Goal: Task Accomplishment & Management: Use online tool/utility

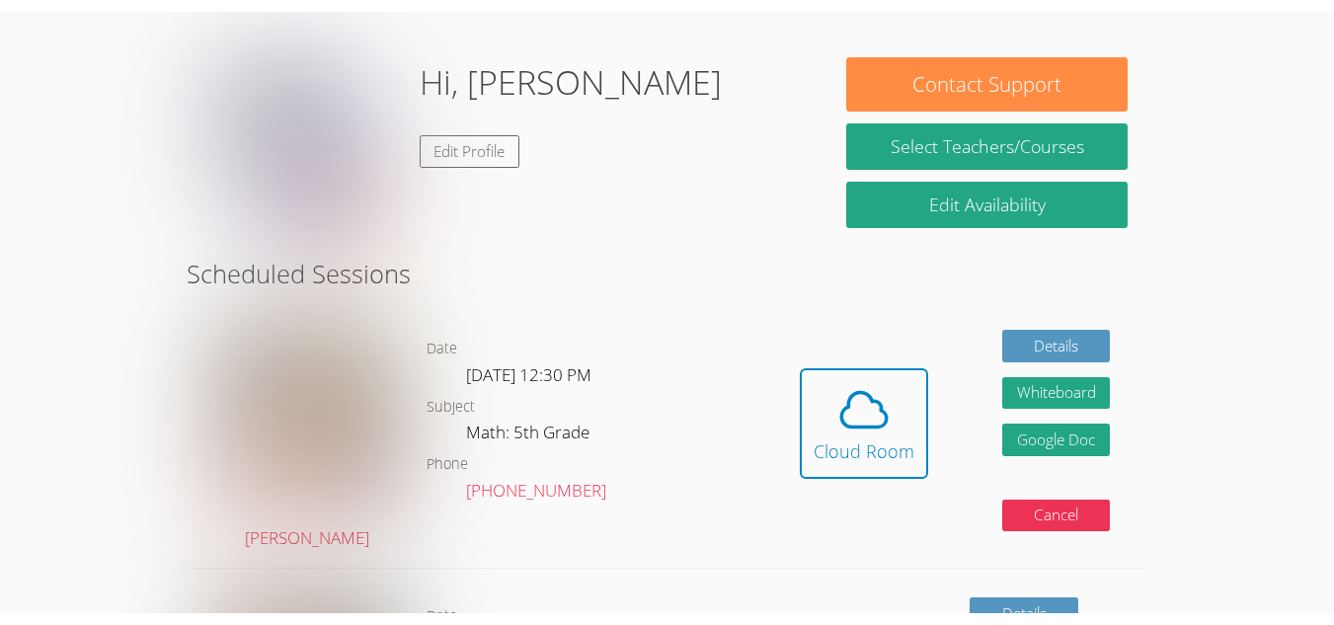
scroll to position [369, 0]
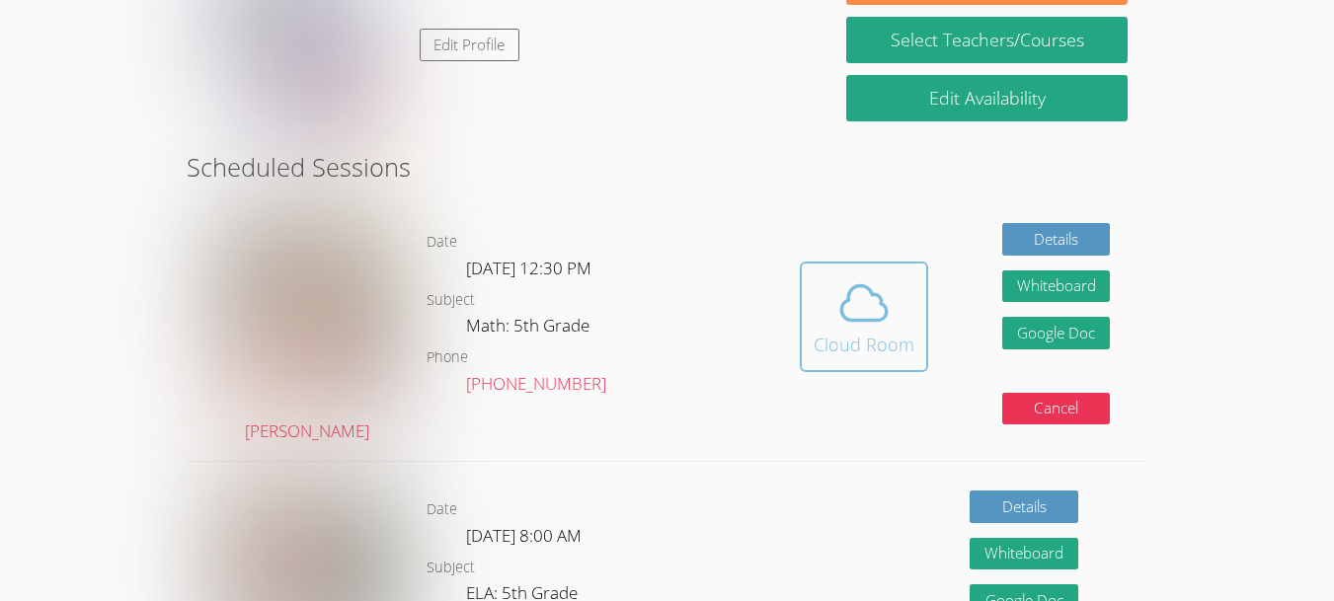
click at [843, 329] on icon at bounding box center [863, 302] width 55 height 55
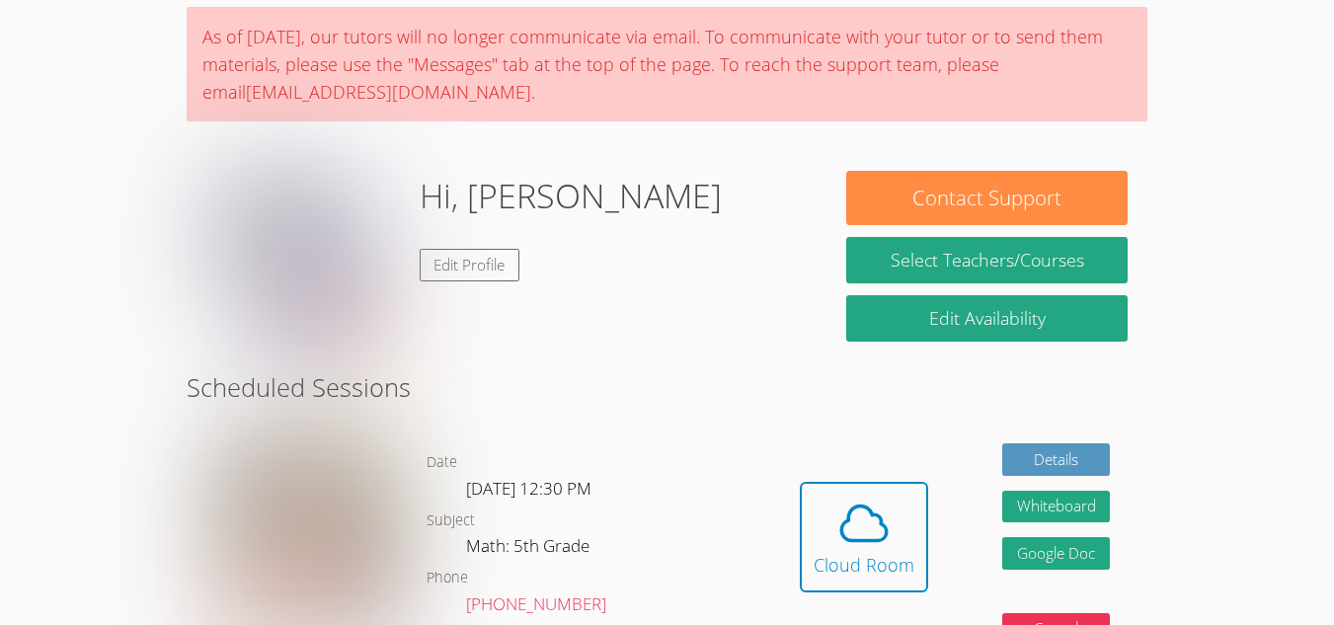
scroll to position [131, 0]
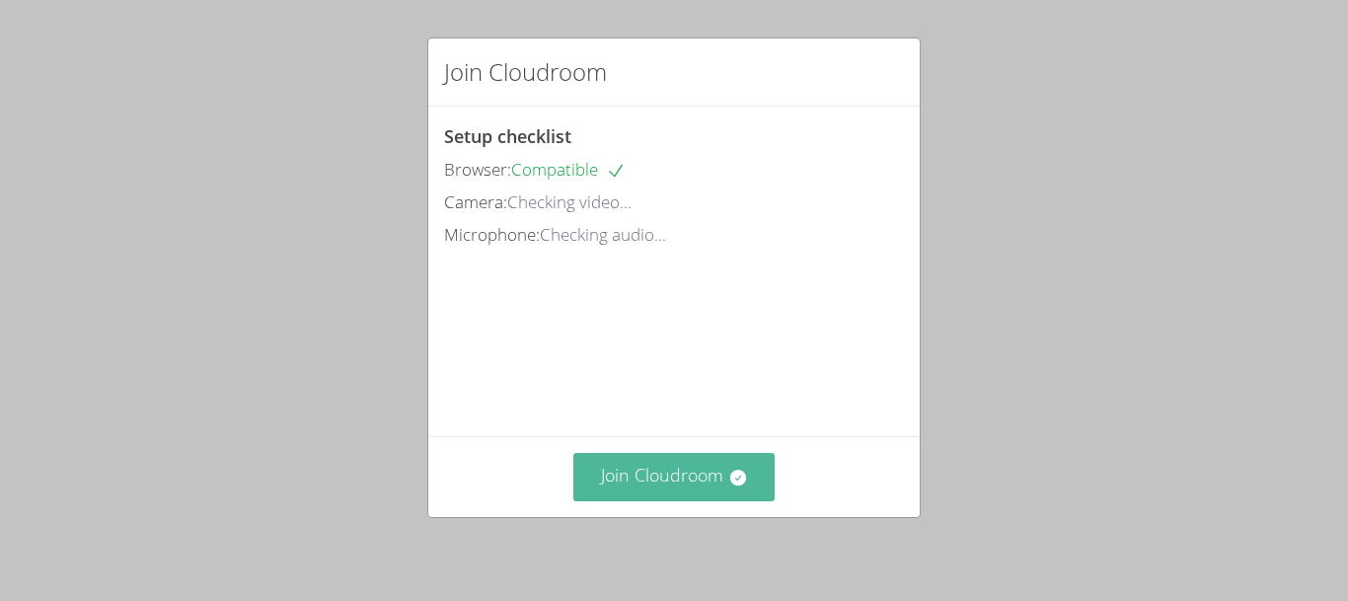
click at [665, 490] on button "Join Cloudroom" at bounding box center [675, 477] width 202 height 48
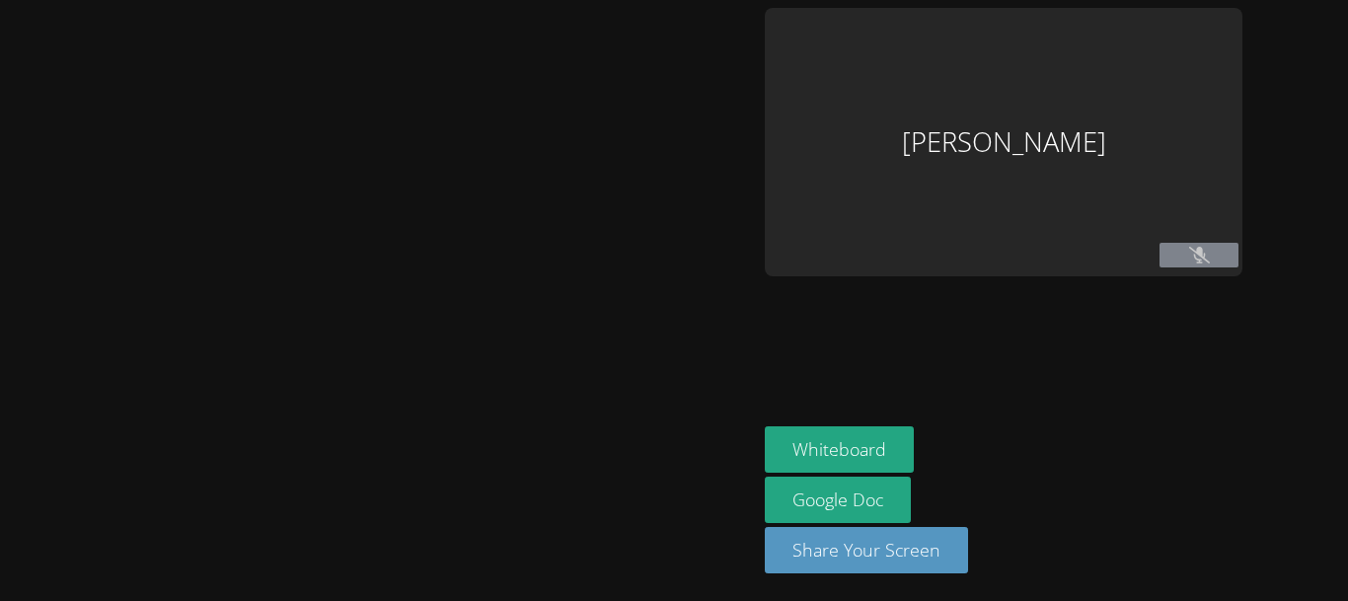
click at [1198, 248] on button at bounding box center [1199, 255] width 79 height 25
click at [1190, 252] on icon at bounding box center [1200, 255] width 21 height 17
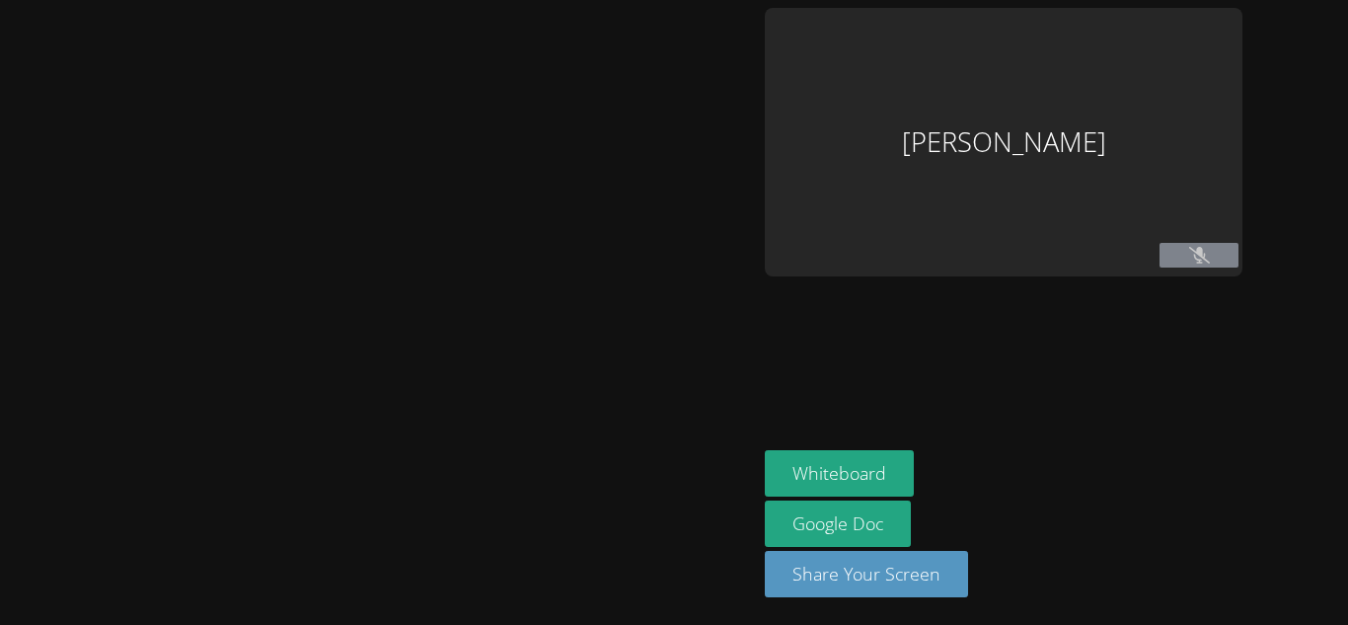
click at [892, 119] on div "[PERSON_NAME]" at bounding box center [1004, 142] width 478 height 269
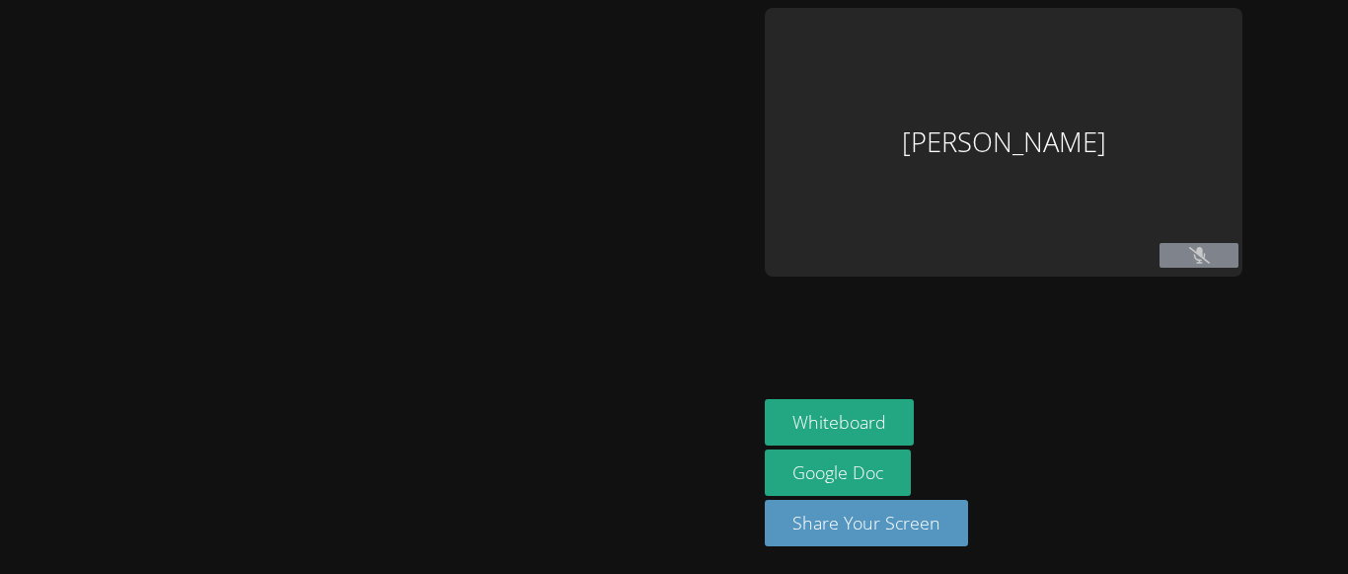
click at [922, 185] on div "[PERSON_NAME]" at bounding box center [1004, 142] width 478 height 269
click at [922, 193] on div "[PERSON_NAME]" at bounding box center [1004, 142] width 478 height 269
click at [757, 156] on aside "Abdur Raheem Khan Whiteboard Google Doc Share Your Screen" at bounding box center [1004, 287] width 494 height 574
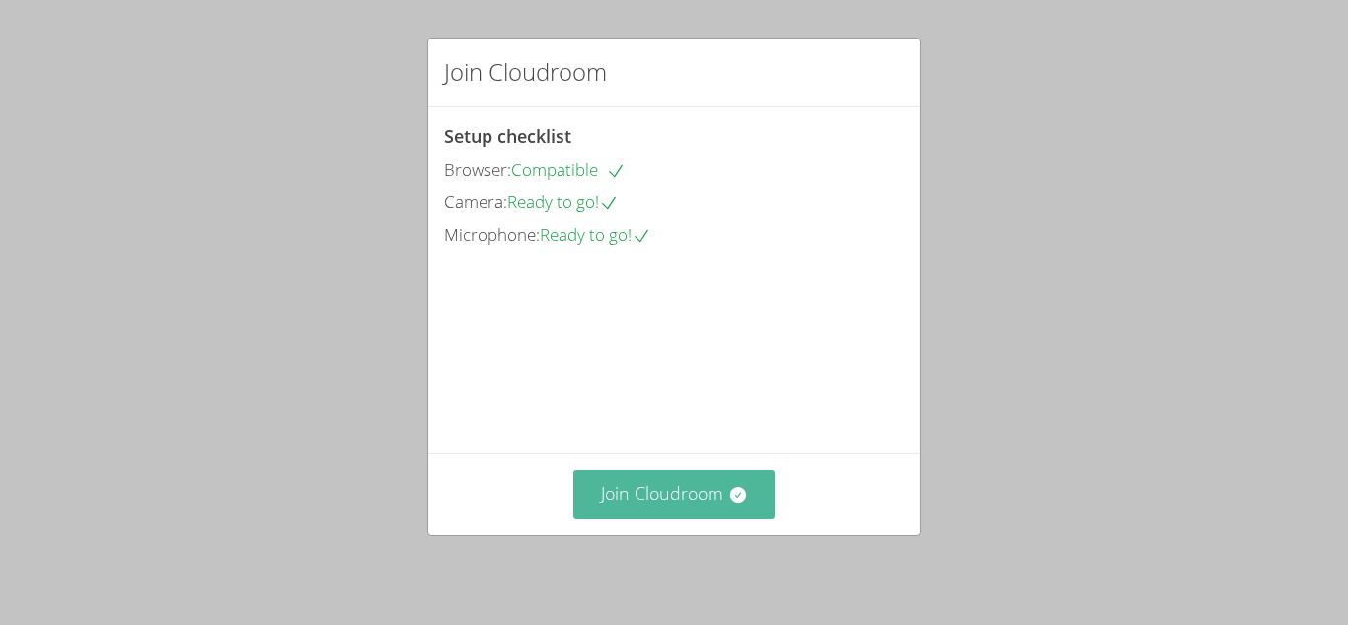
click at [612, 499] on button "Join Cloudroom" at bounding box center [675, 494] width 202 height 48
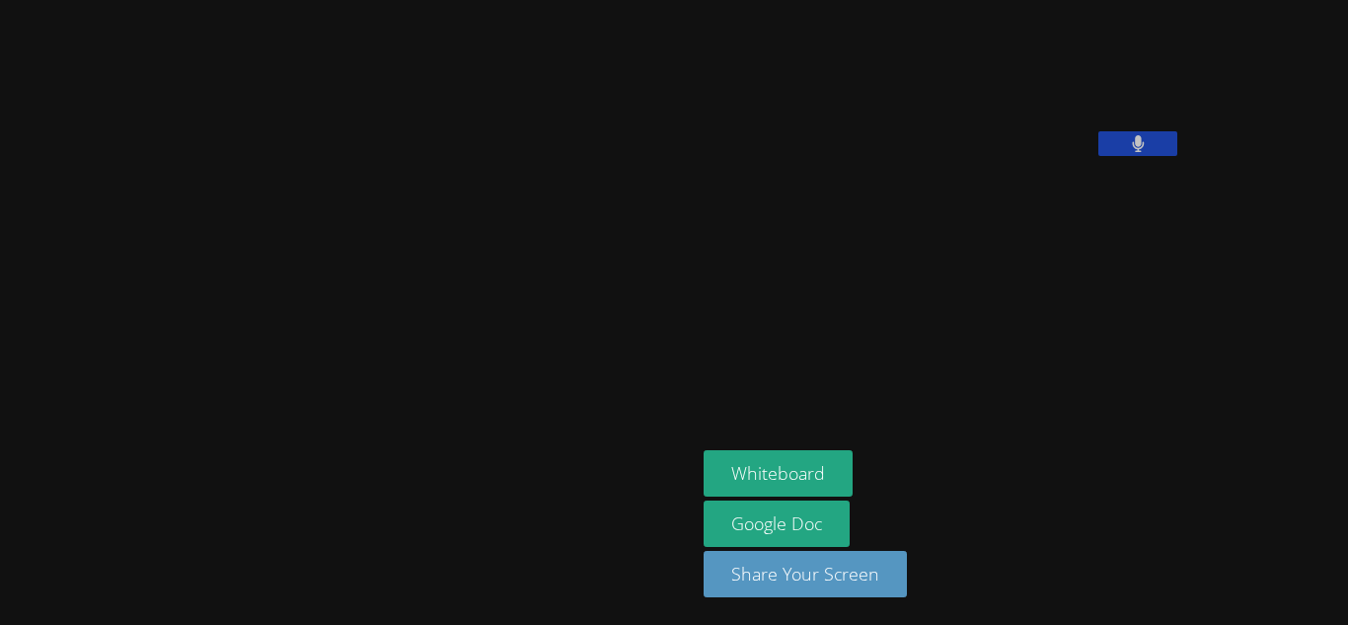
click at [880, 407] on aside "Abdur Raheem Khan Whiteboard Google Doc Share Your Screen" at bounding box center [943, 312] width 494 height 625
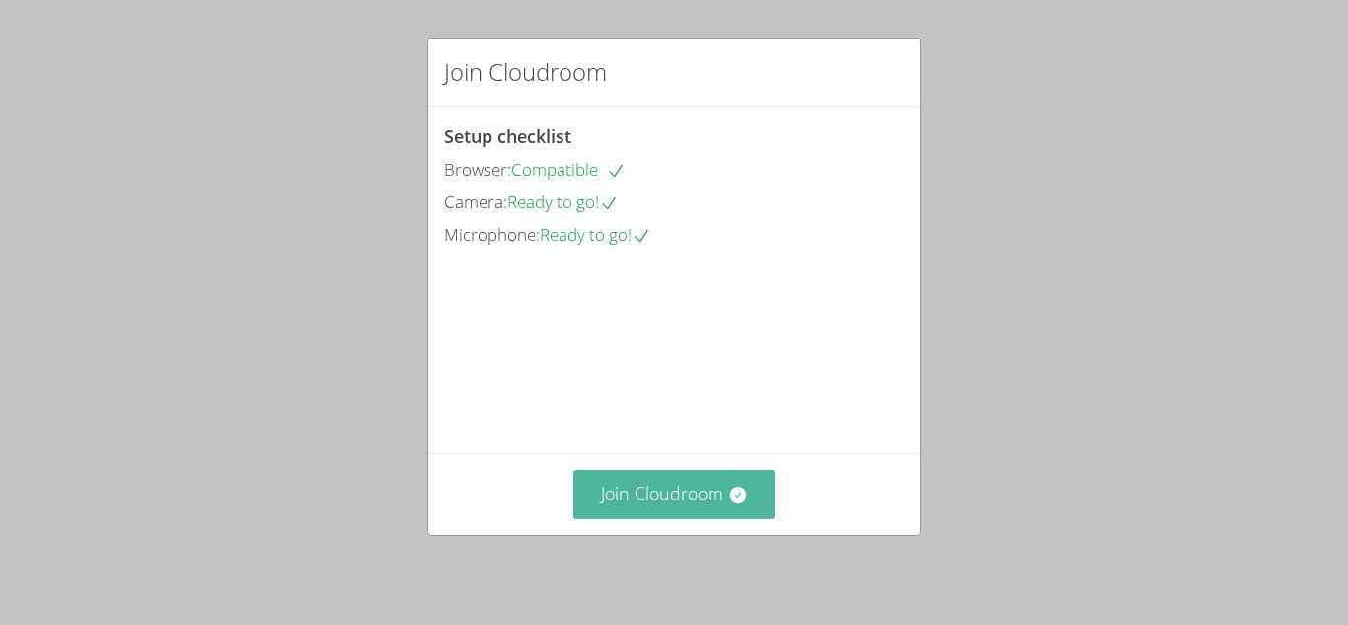
click at [686, 499] on button "Join Cloudroom" at bounding box center [675, 494] width 202 height 48
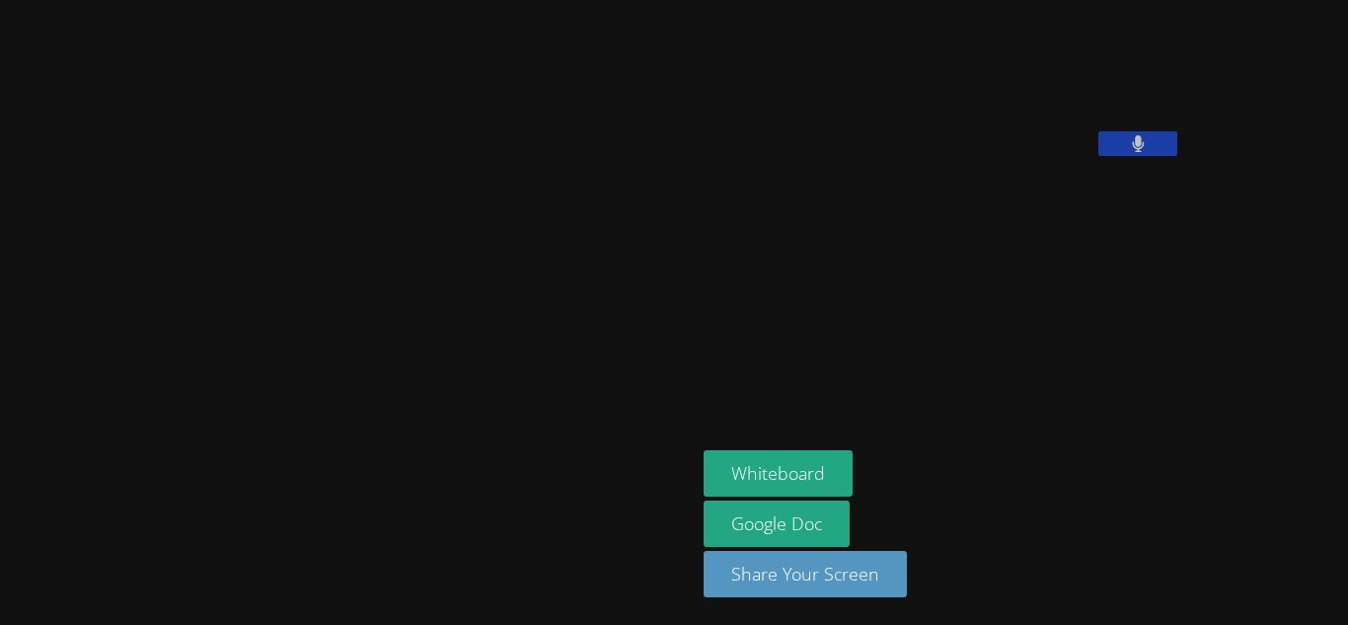
click at [440, 265] on div at bounding box center [348, 312] width 680 height 609
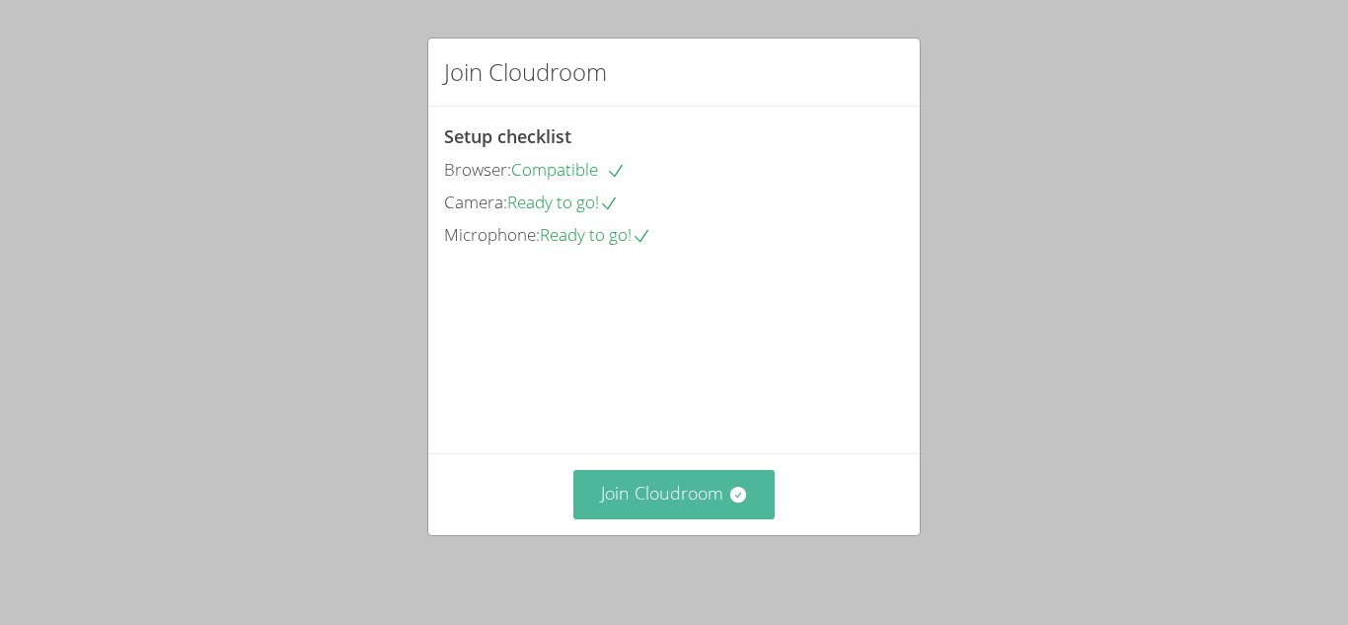
click at [645, 506] on button "Join Cloudroom" at bounding box center [675, 494] width 202 height 48
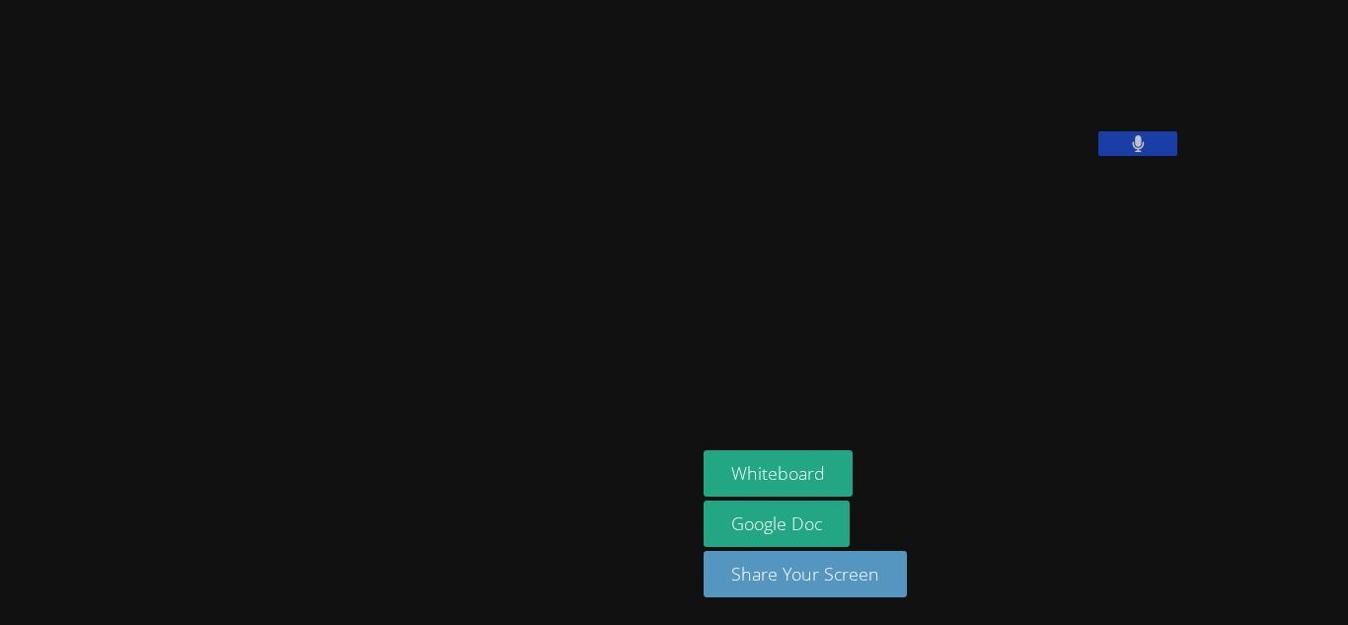
click at [883, 462] on div "Whiteboard Google Doc Share Your Screen" at bounding box center [943, 531] width 478 height 163
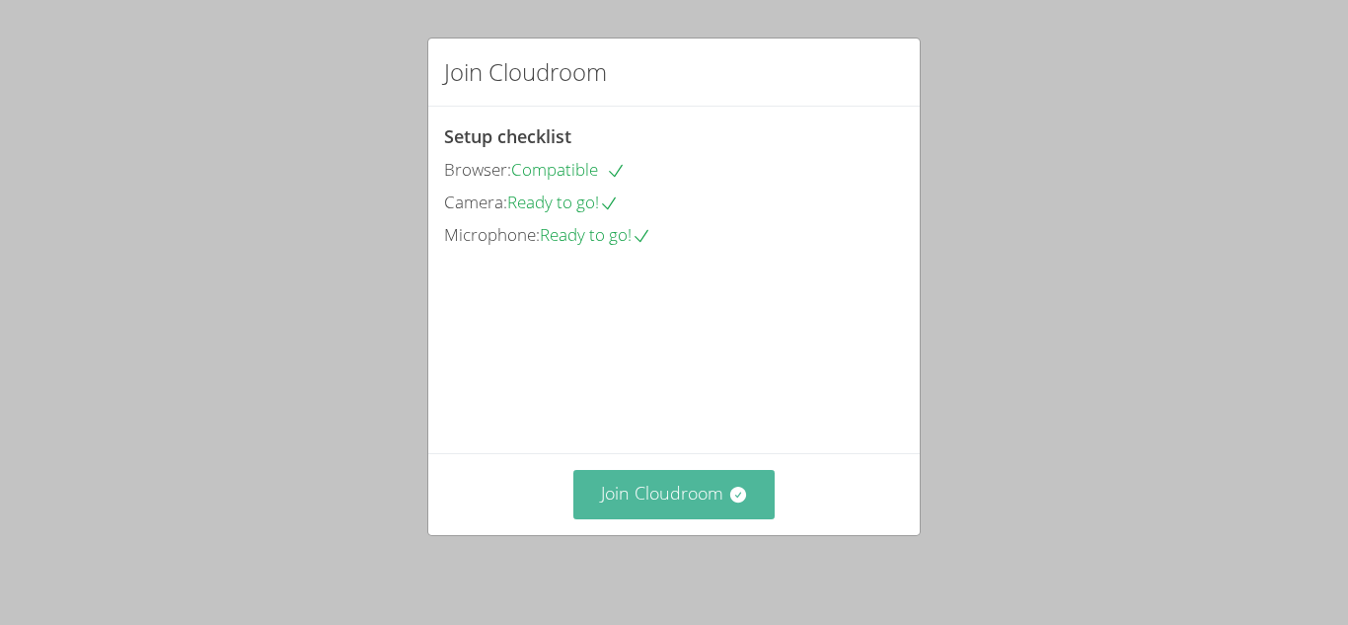
click at [661, 495] on button "Join Cloudroom" at bounding box center [675, 494] width 202 height 48
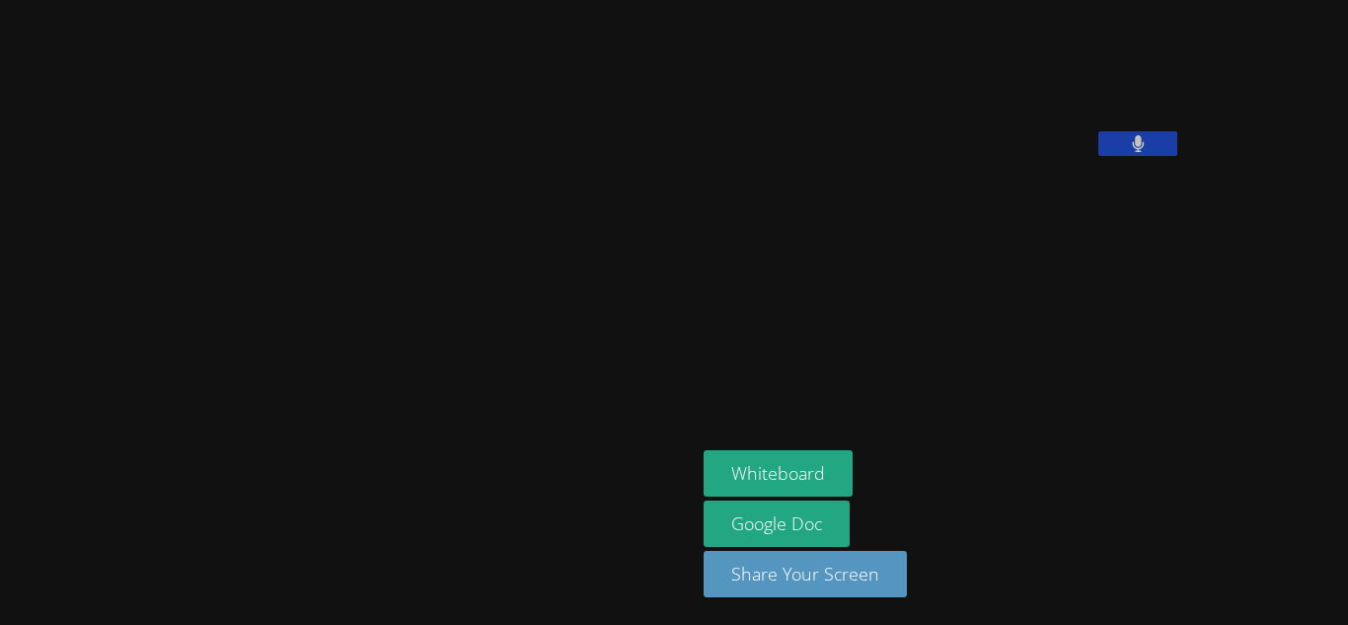
click at [814, 599] on div "Whiteboard Google Doc Share Your Screen" at bounding box center [943, 531] width 478 height 163
click at [965, 455] on div "Whiteboard Google Doc Share Your Screen" at bounding box center [943, 531] width 478 height 163
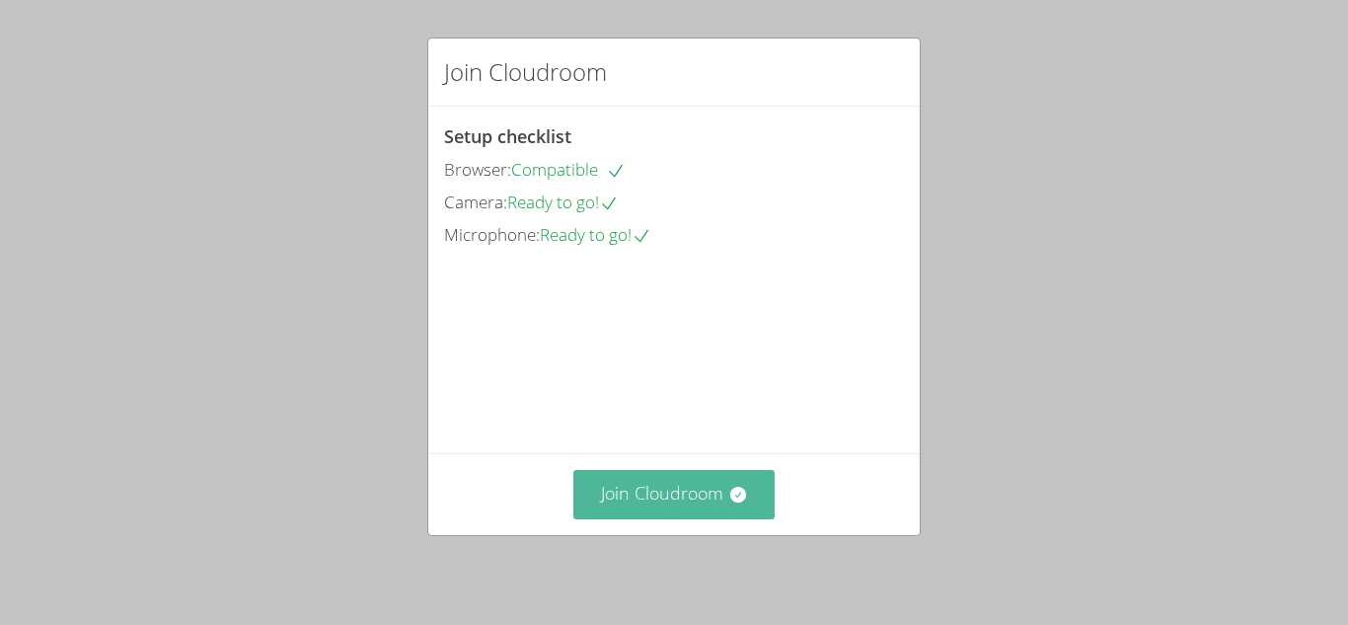
click at [686, 490] on button "Join Cloudroom" at bounding box center [675, 494] width 202 height 48
click at [652, 505] on button "Join Cloudroom" at bounding box center [675, 494] width 202 height 48
